Goal: Check status: Check status

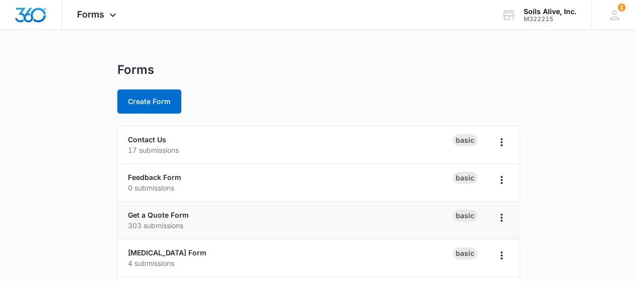
click at [163, 227] on p "303 submissions" at bounding box center [290, 225] width 325 height 11
click at [155, 216] on link "Get a Quote Form" at bounding box center [158, 215] width 61 height 9
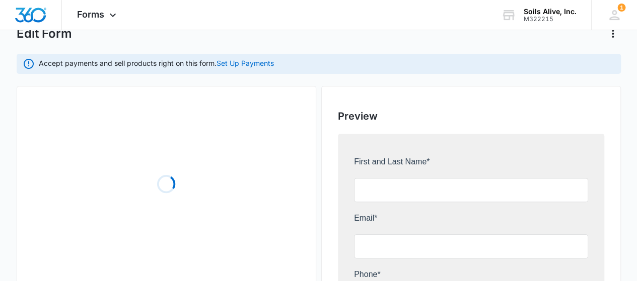
scroll to position [101, 0]
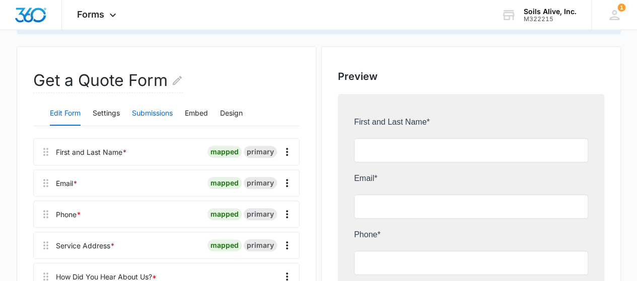
click at [142, 115] on button "Submissions" at bounding box center [152, 114] width 41 height 24
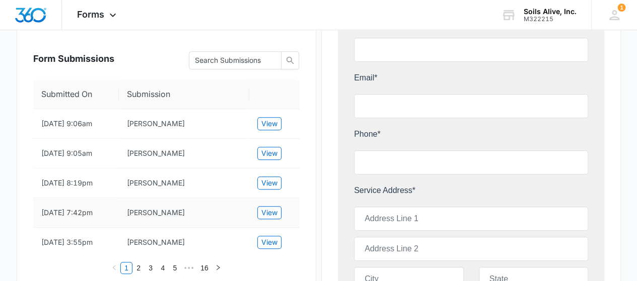
scroll to position [252, 0]
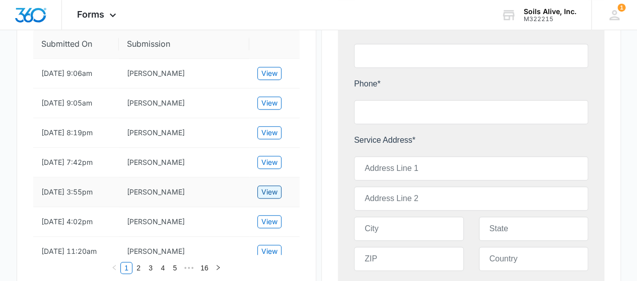
click at [274, 191] on span "View" at bounding box center [269, 192] width 16 height 11
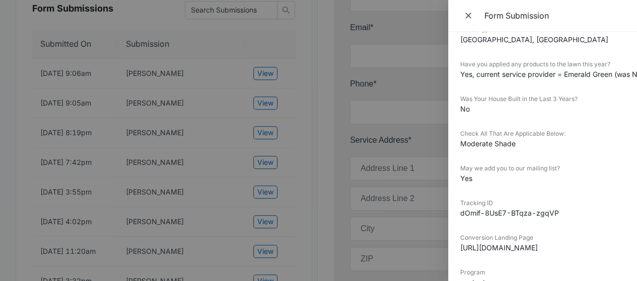
scroll to position [503, 0]
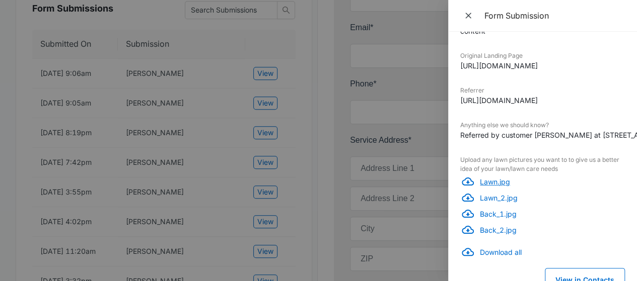
click at [499, 184] on p "Lawn.jpg" at bounding box center [552, 182] width 145 height 11
click at [509, 197] on p "Lawn_2.jpg" at bounding box center [552, 198] width 145 height 11
click at [487, 212] on p "Back_1.jpg" at bounding box center [552, 214] width 145 height 11
click at [505, 234] on p "Back_2.jpg" at bounding box center [552, 230] width 145 height 11
click at [427, 138] on div at bounding box center [318, 140] width 637 height 281
